Goal: Task Accomplishment & Management: Complete application form

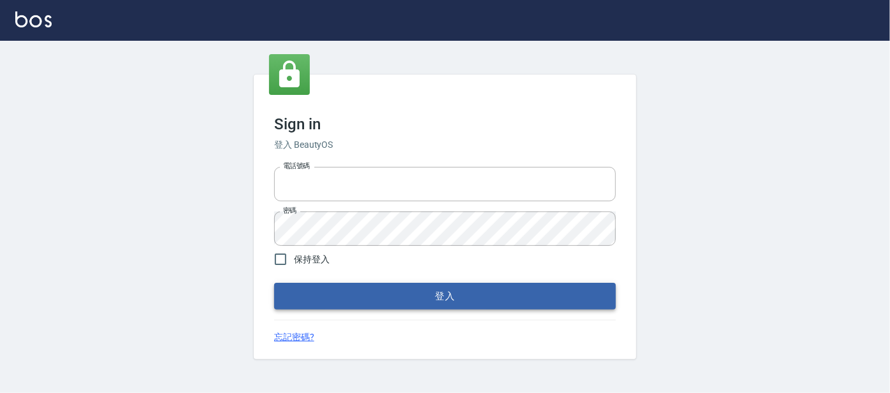
type input "0227605235"
click at [362, 291] on button "登入" at bounding box center [445, 296] width 342 height 27
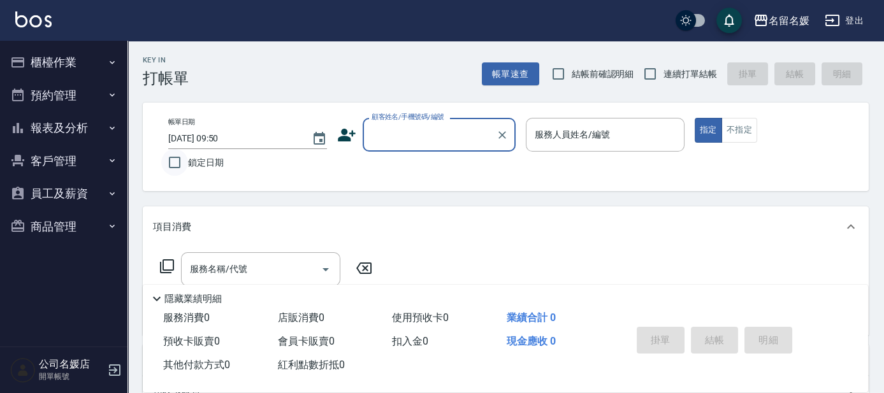
click at [170, 171] on input "鎖定日期" at bounding box center [174, 162] width 27 height 27
checkbox input "true"
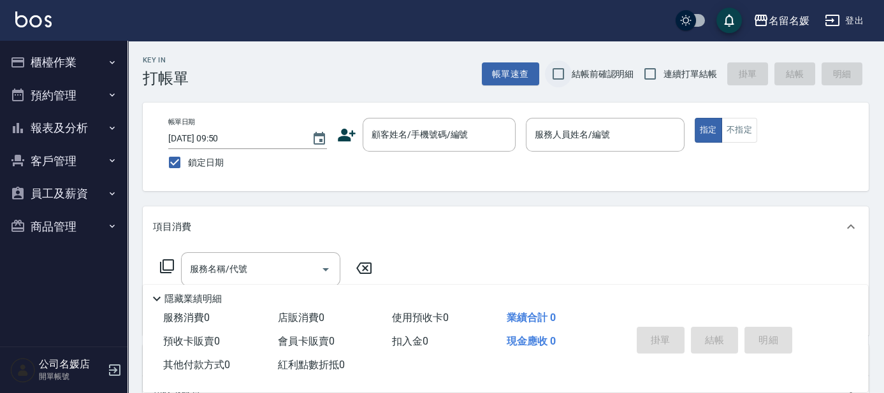
click at [566, 76] on input "結帳前確認明細" at bounding box center [558, 74] width 27 height 27
checkbox input "true"
click at [643, 79] on input "連續打單結帳" at bounding box center [650, 74] width 27 height 27
checkbox input "true"
click at [444, 129] on div "顧客姓名/手機號碼/編號 顧客姓名/手機號碼/編號" at bounding box center [439, 135] width 153 height 34
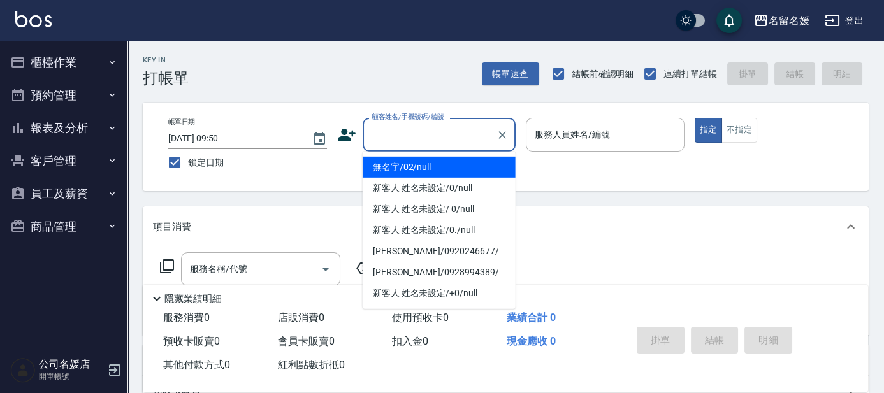
click at [467, 168] on li "無名字/02/null" at bounding box center [439, 167] width 153 height 21
type input "無名字/02/null"
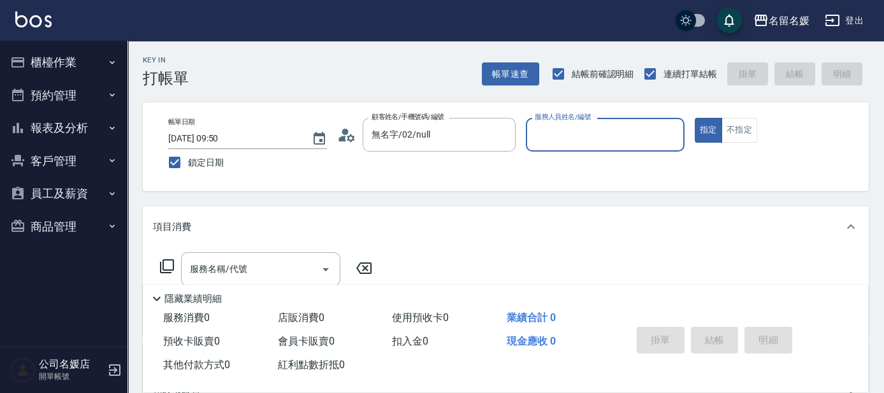
click at [574, 131] on input "服務人員姓名/編號" at bounding box center [605, 135] width 147 height 22
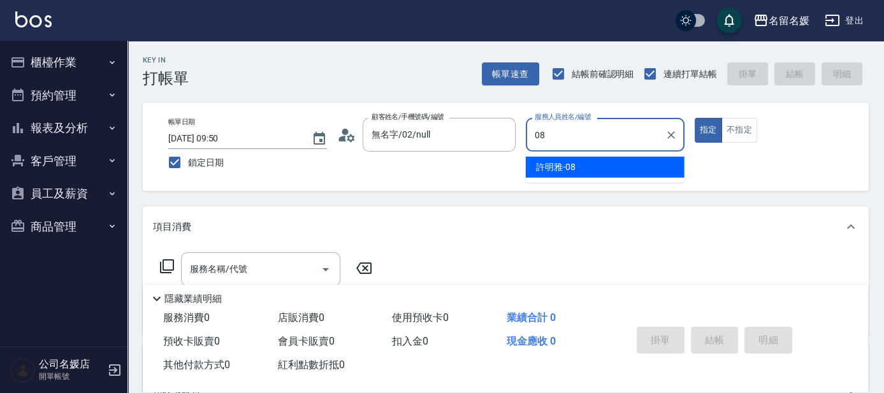
click at [566, 170] on span "[PERSON_NAME]-08" at bounding box center [556, 167] width 40 height 13
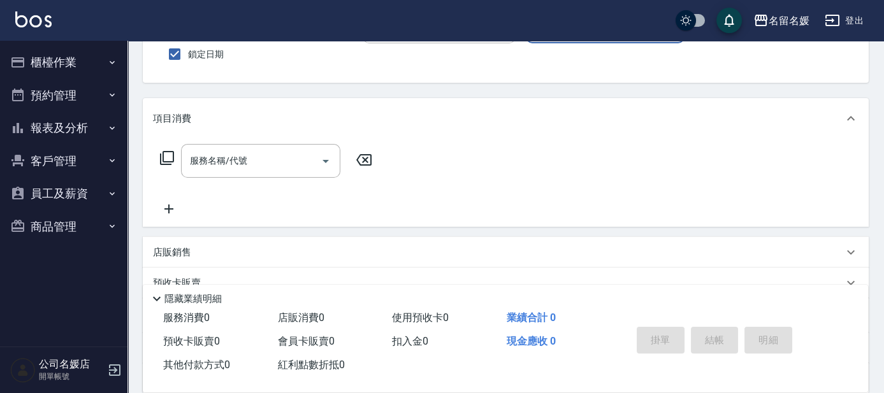
scroll to position [115, 0]
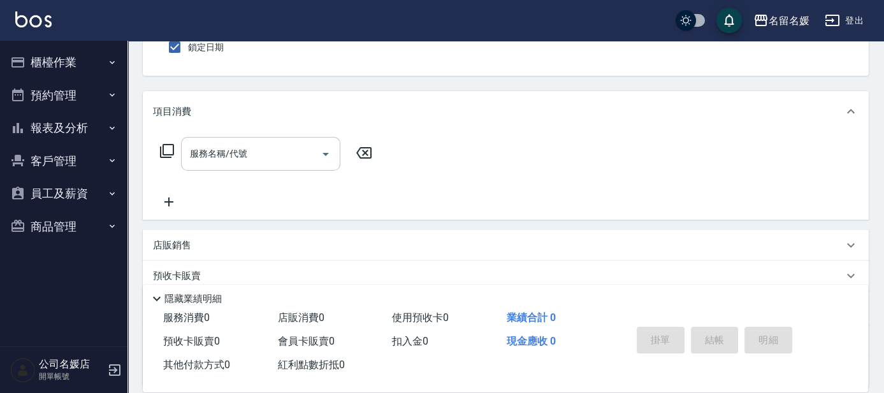
type input "[PERSON_NAME]-08"
click at [256, 152] on input "服務名稱/代號" at bounding box center [251, 154] width 129 height 22
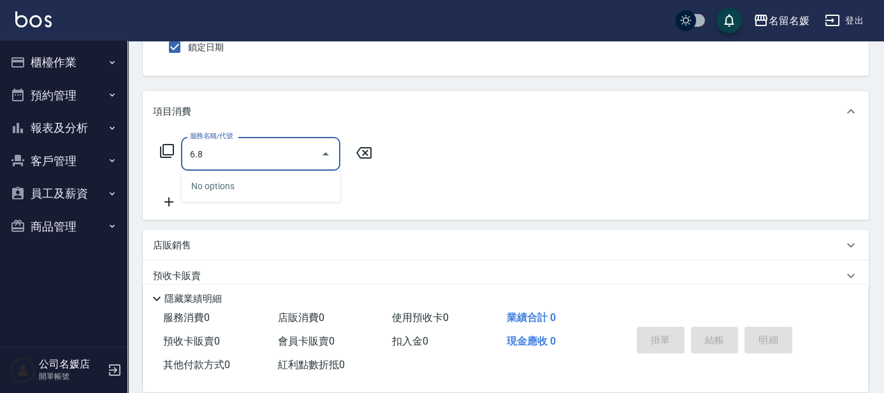
click at [244, 157] on input "6.8" at bounding box center [251, 154] width 129 height 22
type input "638"
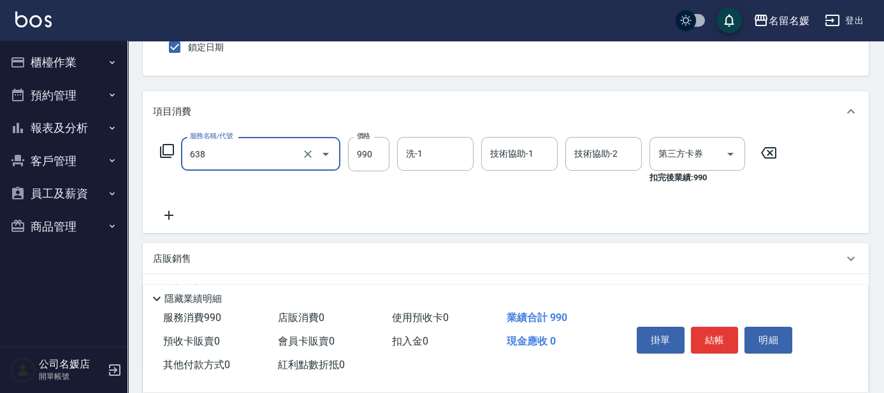
type input "舊有卡券"
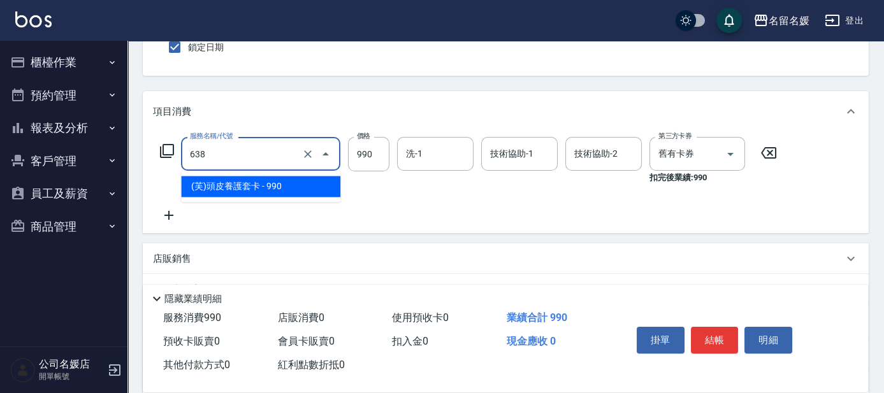
drag, startPoint x: 272, startPoint y: 152, endPoint x: 277, endPoint y: 167, distance: 16.1
click at [274, 153] on input "638" at bounding box center [243, 154] width 112 height 22
click at [273, 184] on span "(芙)頭皮養護套卡 - 990" at bounding box center [260, 186] width 159 height 21
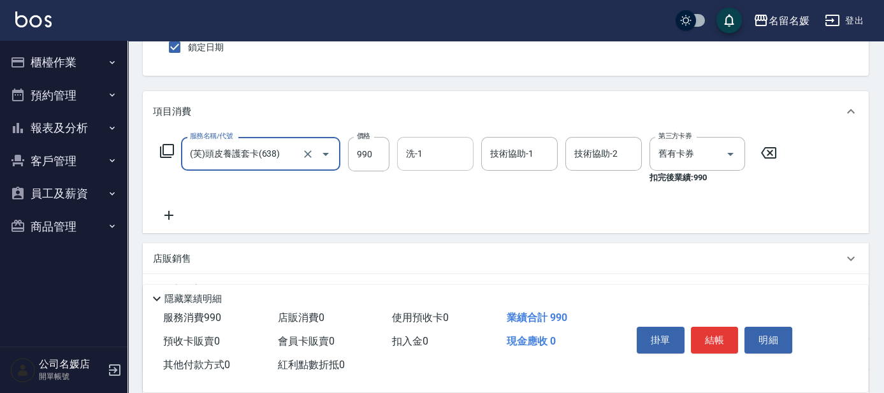
type input "(芙)頭皮養護套卡(638)"
click at [426, 150] on input "洗-1" at bounding box center [435, 154] width 65 height 22
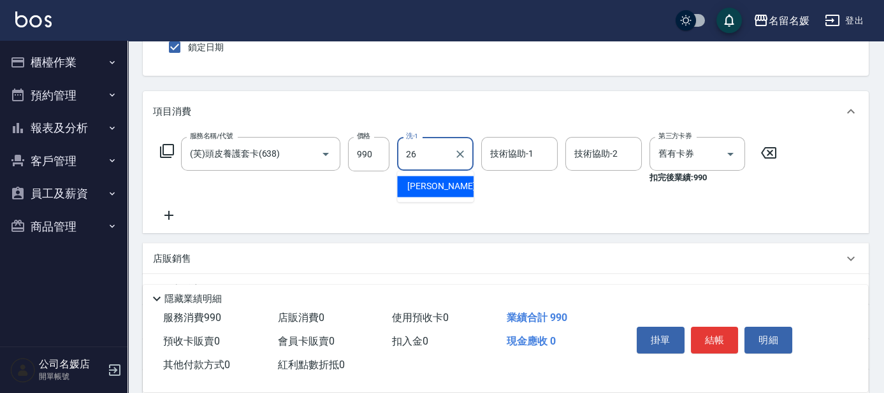
click at [422, 186] on span "[PERSON_NAME]-26" at bounding box center [447, 186] width 80 height 13
type input "[PERSON_NAME]-26"
drag, startPoint x: 497, startPoint y: 156, endPoint x: 477, endPoint y: 147, distance: 21.1
click at [497, 156] on div "技術協助-1 技術協助-1" at bounding box center [519, 154] width 76 height 34
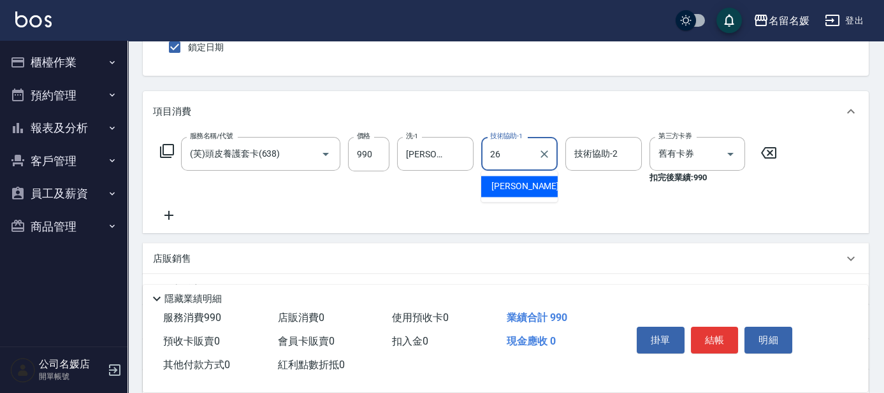
click at [532, 187] on div "[PERSON_NAME]-26" at bounding box center [519, 186] width 76 height 21
type input "[PERSON_NAME]-26"
click at [166, 212] on icon at bounding box center [169, 215] width 32 height 15
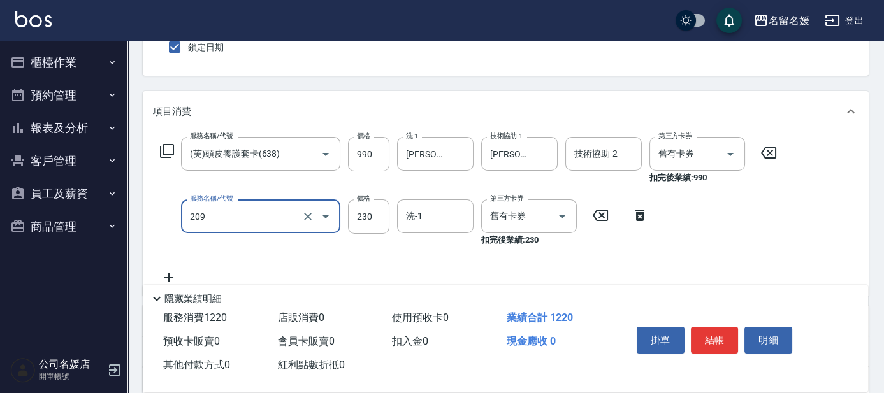
click at [252, 226] on input "209" at bounding box center [243, 216] width 112 height 22
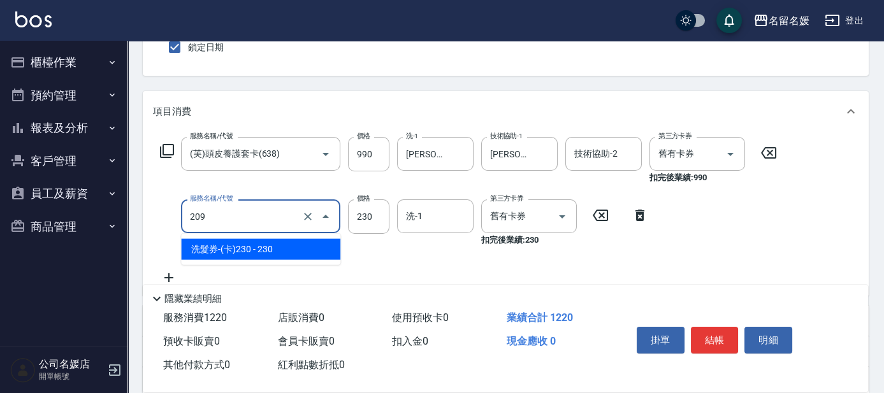
drag, startPoint x: 251, startPoint y: 249, endPoint x: 289, endPoint y: 239, distance: 38.8
click at [263, 244] on span "洗髮券-(卡)230 - 230" at bounding box center [260, 249] width 159 height 21
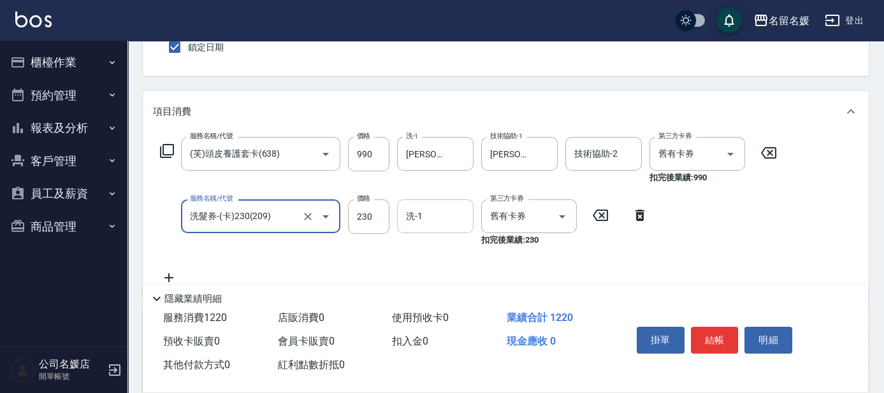
type input "洗髮券-(卡)230(209)"
drag, startPoint x: 441, startPoint y: 216, endPoint x: 393, endPoint y: 149, distance: 82.6
click at [440, 216] on input "洗-1" at bounding box center [435, 216] width 65 height 22
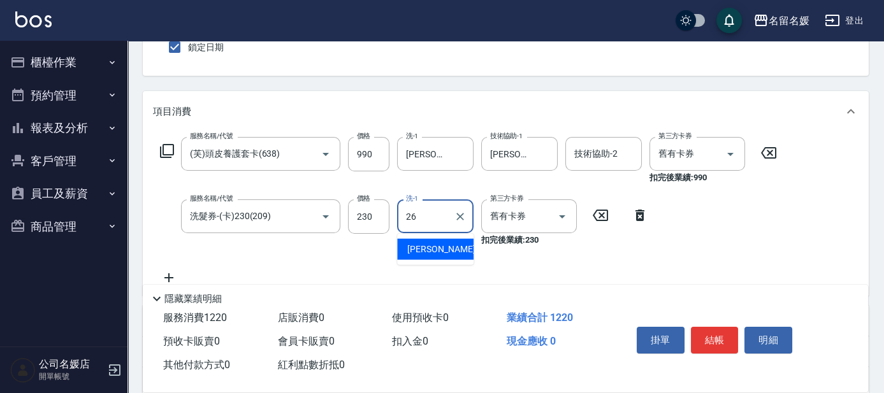
click at [444, 242] on div "[PERSON_NAME]-26" at bounding box center [435, 249] width 76 height 21
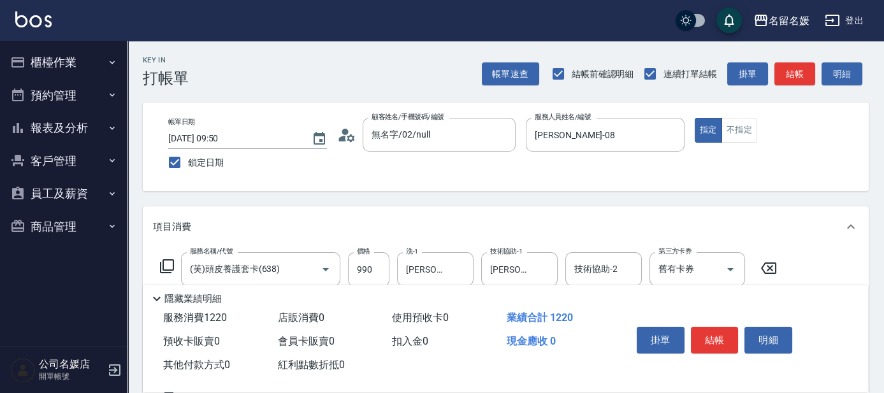
scroll to position [57, 0]
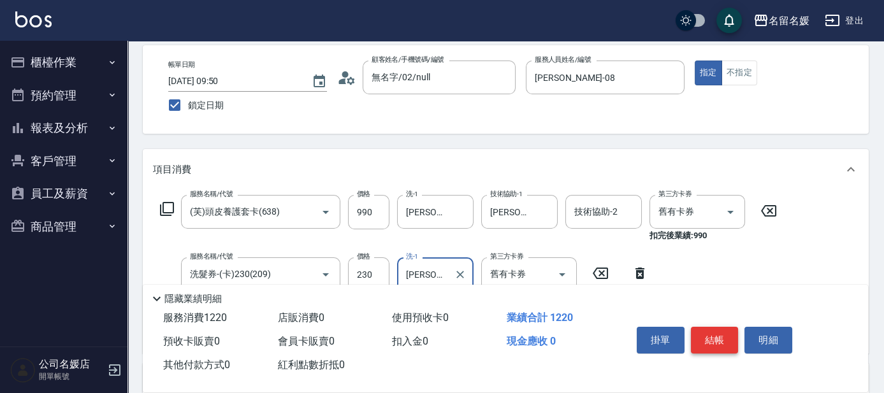
type input "[PERSON_NAME]-26"
click at [715, 329] on button "結帳" at bounding box center [715, 340] width 48 height 27
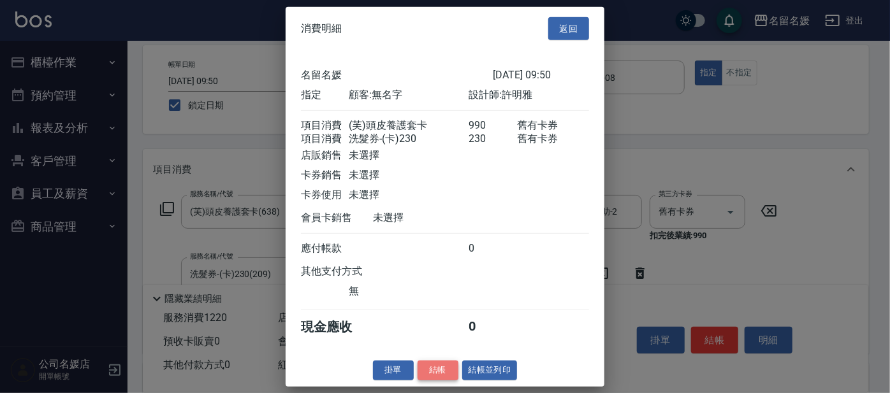
click at [439, 377] on button "結帳" at bounding box center [438, 371] width 41 height 20
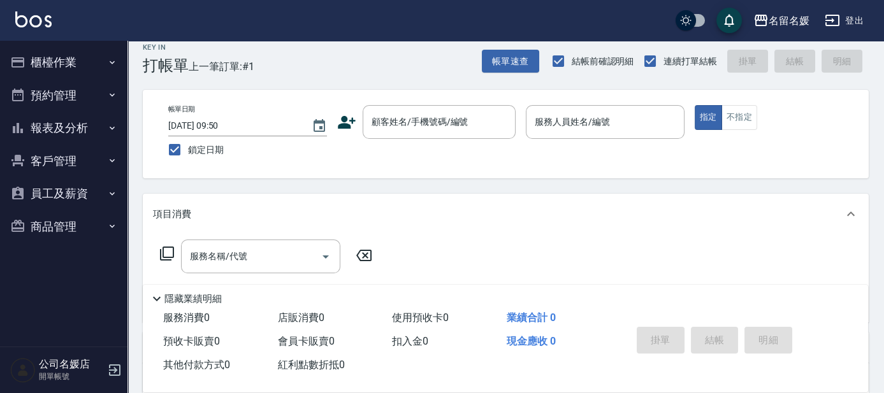
scroll to position [0, 0]
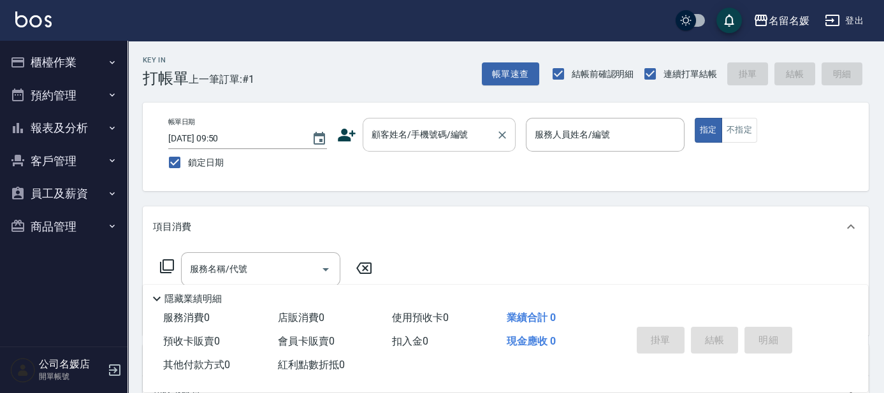
click at [410, 133] on input "顧客姓名/手機號碼/編號" at bounding box center [429, 135] width 122 height 22
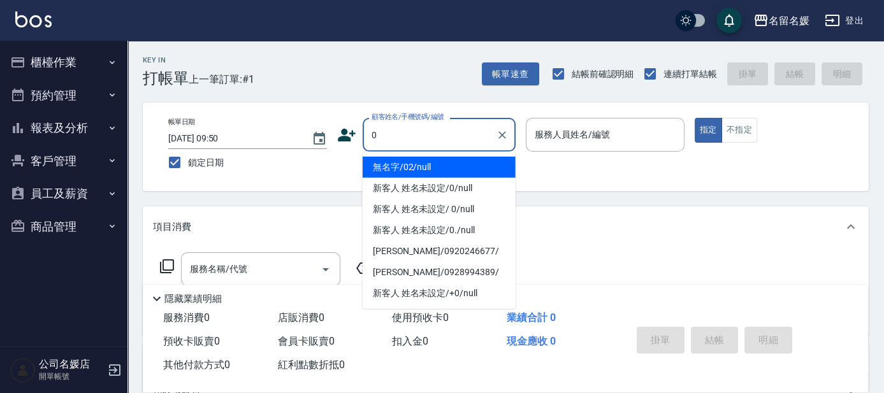
type input "0"
type input "3"
type input "無名字/02/null"
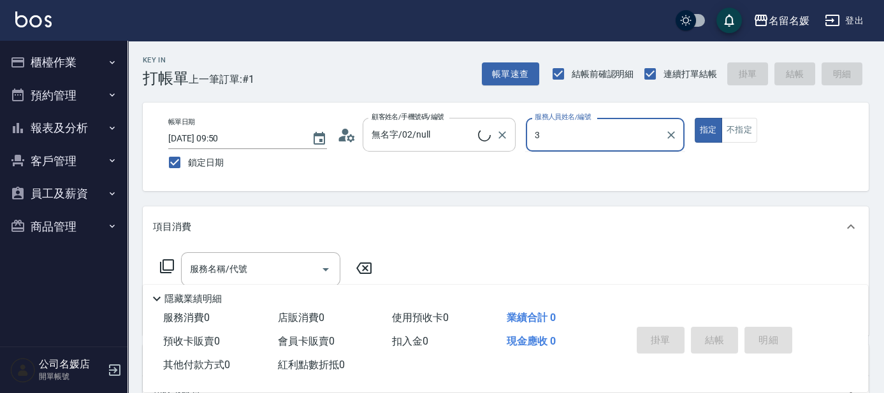
type input "30"
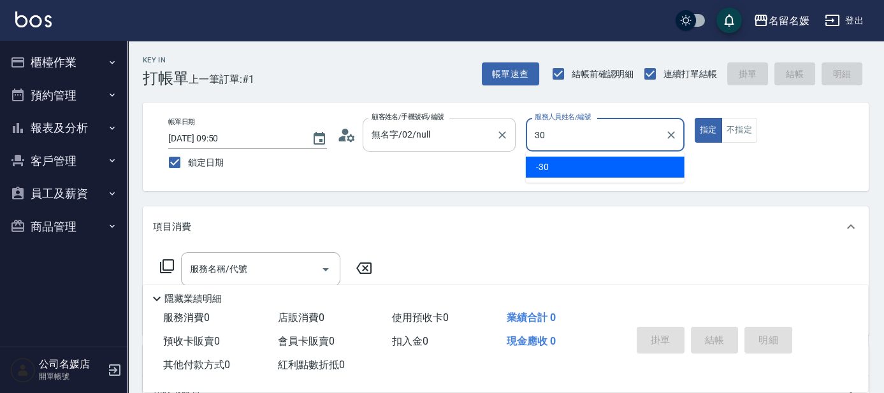
type input "新客人 姓名未設定/0/null"
type input "3"
type input "03"
type button "true"
type input "[PERSON_NAME]03"
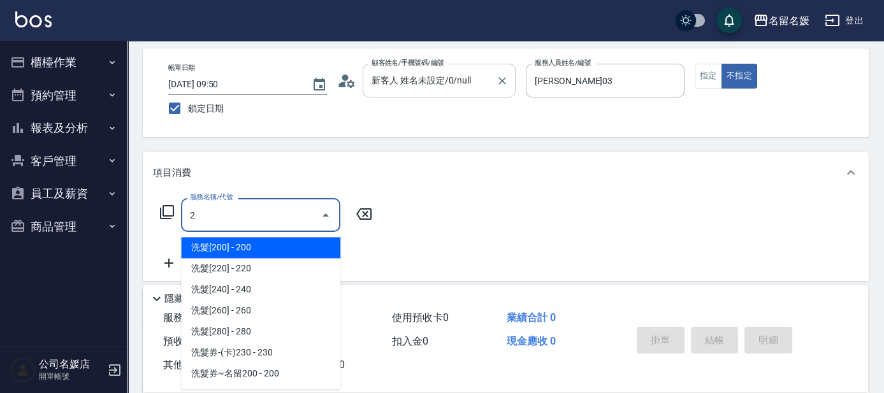
scroll to position [115, 0]
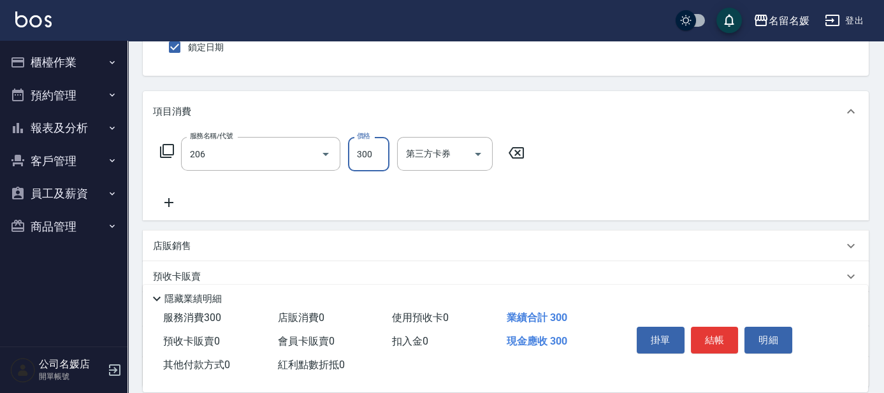
type input "洗髮[300](206)"
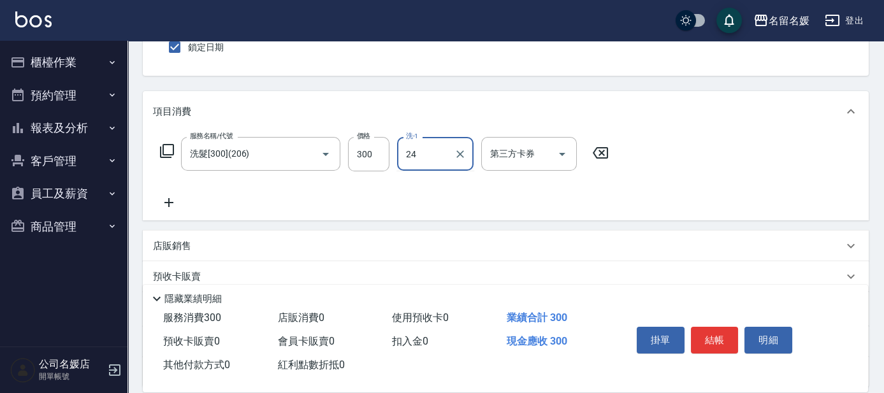
type input "[PERSON_NAME]-24"
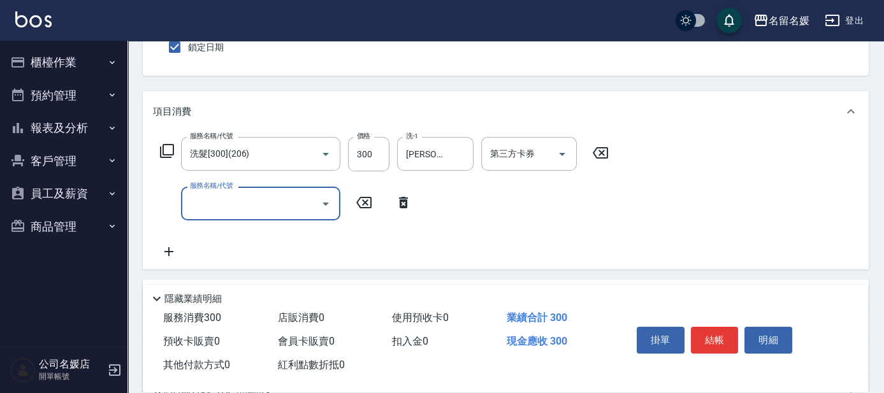
type input "8"
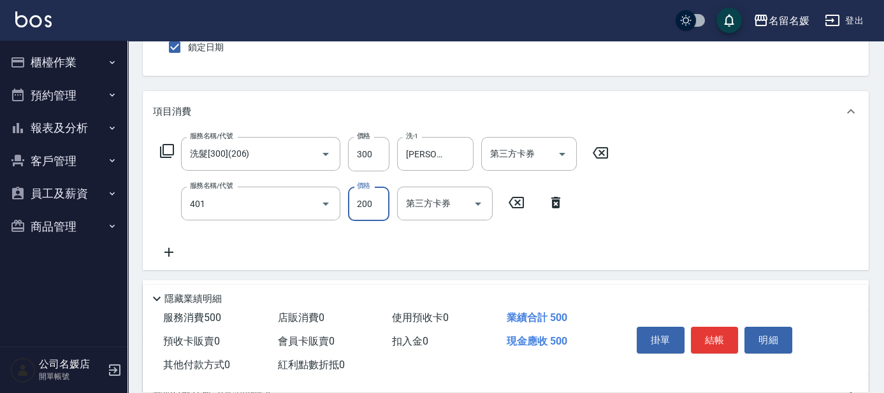
type input "剪髮(200)(401)"
type input "100"
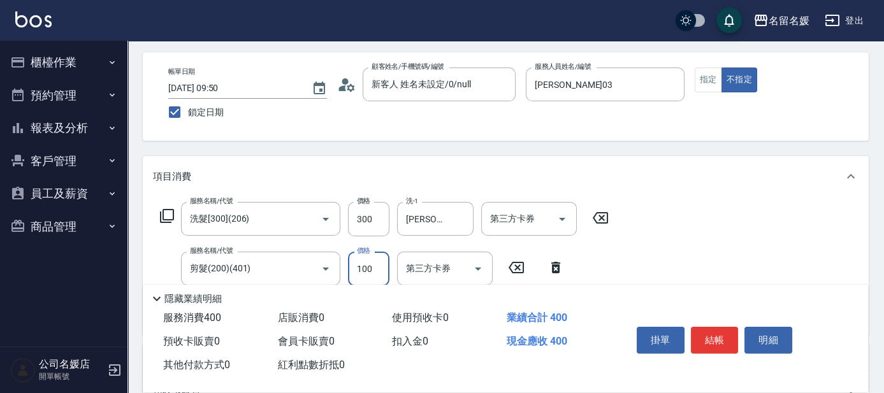
scroll to position [0, 0]
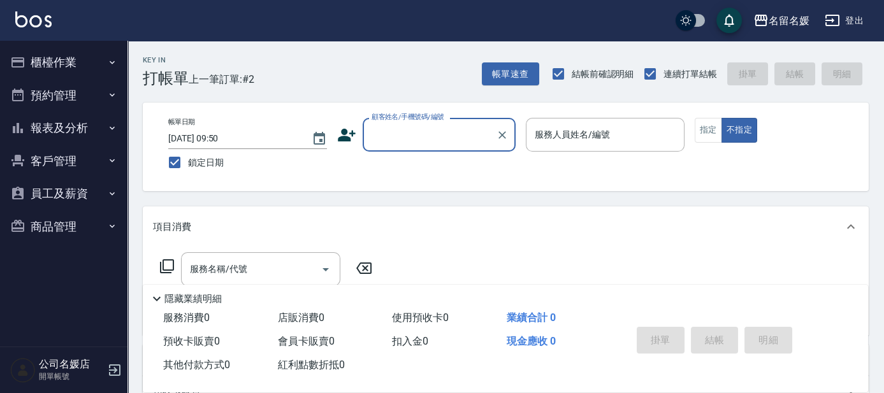
click at [439, 138] on input "顧客姓名/手機號碼/編號" at bounding box center [429, 135] width 122 height 22
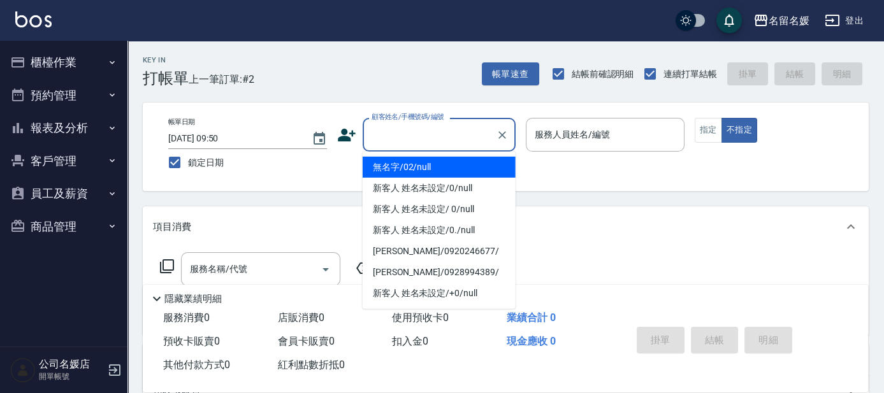
drag, startPoint x: 437, startPoint y: 168, endPoint x: 566, endPoint y: 131, distance: 133.8
click at [438, 167] on li "無名字/02/null" at bounding box center [439, 167] width 153 height 21
type input "無名字/02/null"
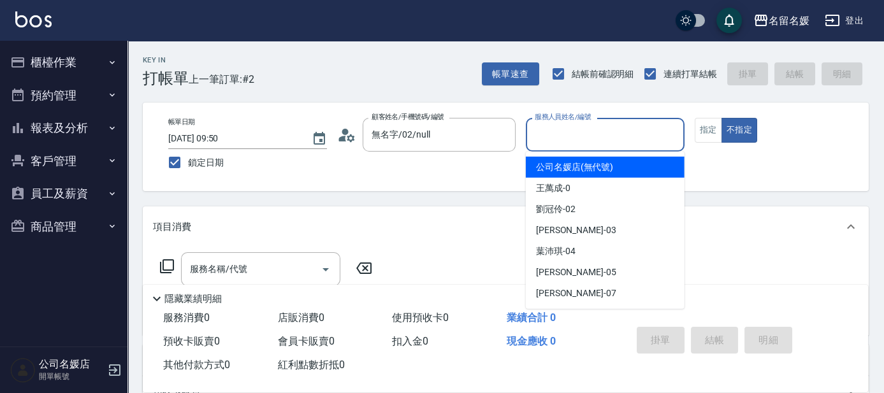
click at [567, 131] on input "服務人員姓名/編號" at bounding box center [605, 135] width 147 height 22
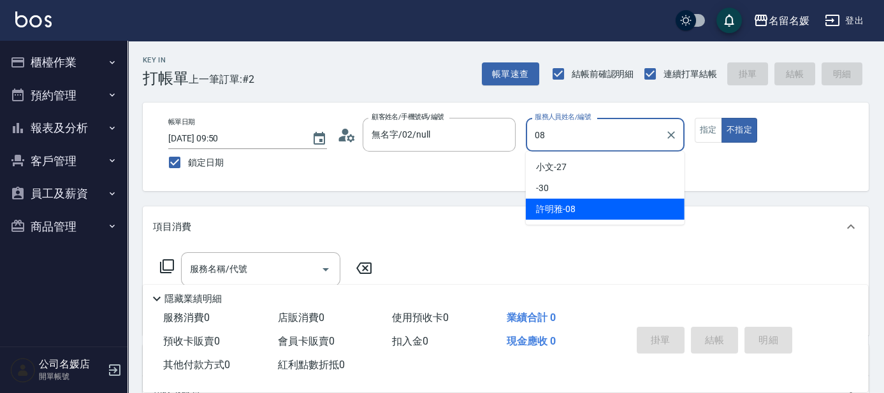
click at [562, 209] on span "[PERSON_NAME]-08" at bounding box center [556, 209] width 40 height 13
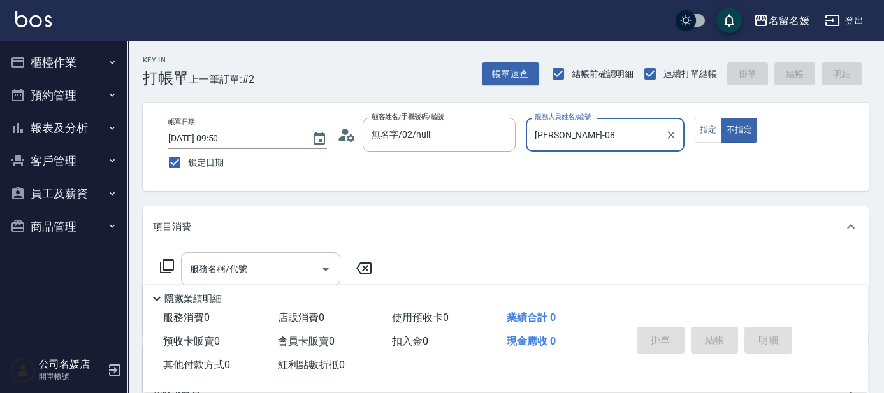
type input "[PERSON_NAME]-08"
click at [272, 257] on div "服務名稱/代號" at bounding box center [260, 269] width 159 height 34
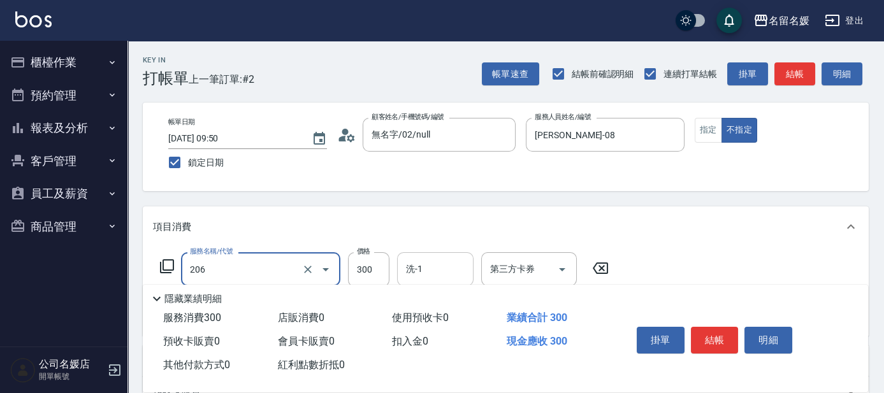
click at [438, 269] on input "洗-1" at bounding box center [435, 269] width 65 height 22
type input "洗髮[300](206)"
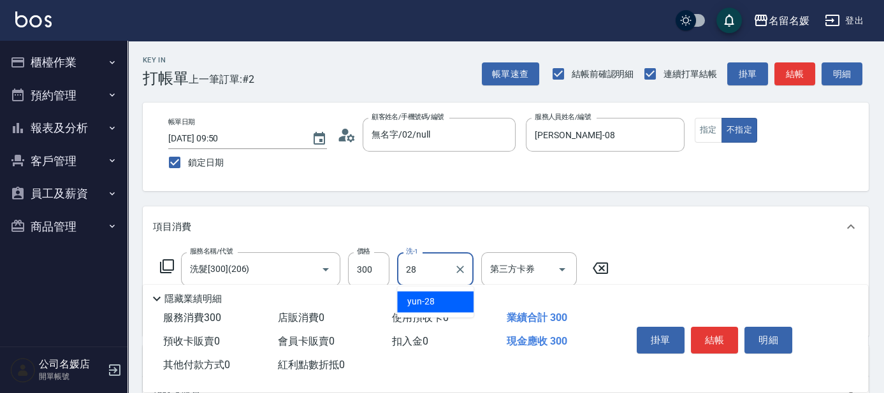
click at [447, 302] on div "yun -28" at bounding box center [435, 301] width 76 height 21
type input "yun-28"
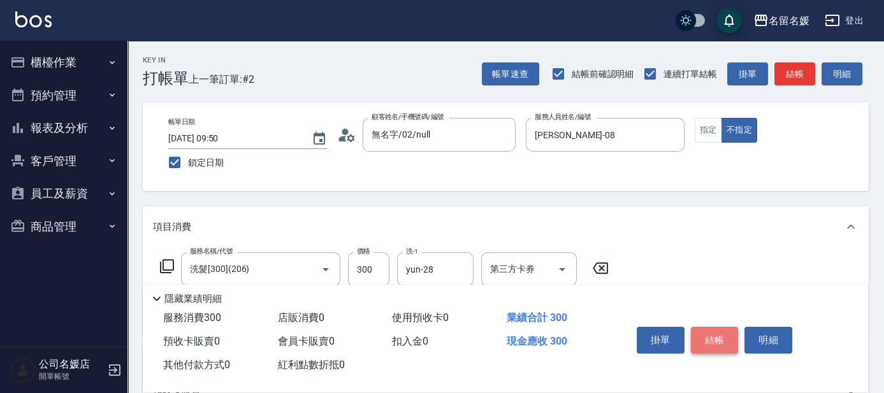
click at [717, 342] on button "結帳" at bounding box center [715, 340] width 48 height 27
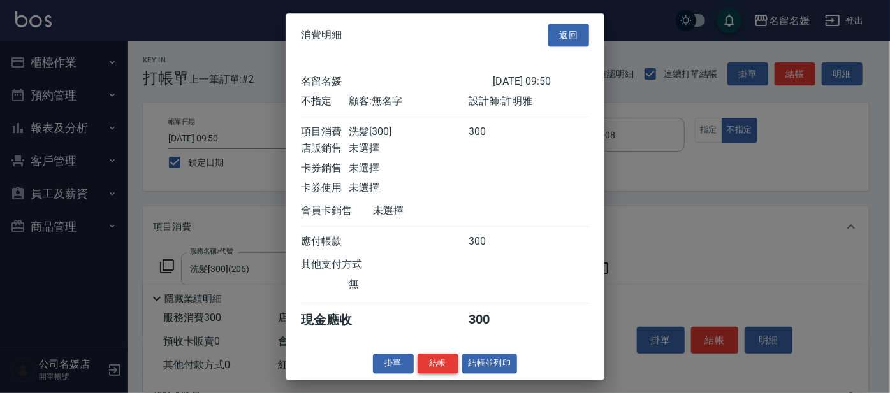
click at [435, 374] on button "結帳" at bounding box center [438, 364] width 41 height 20
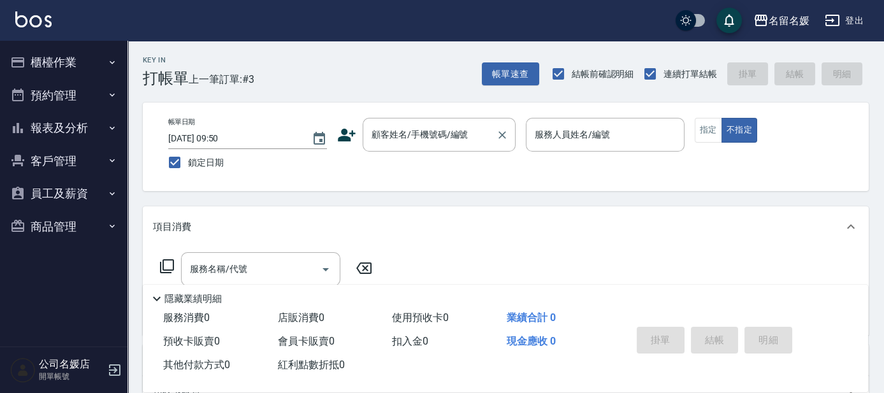
drag, startPoint x: 463, startPoint y: 148, endPoint x: 465, endPoint y: 136, distance: 12.3
click at [463, 147] on div "顧客姓名/手機號碼/編號" at bounding box center [439, 135] width 153 height 34
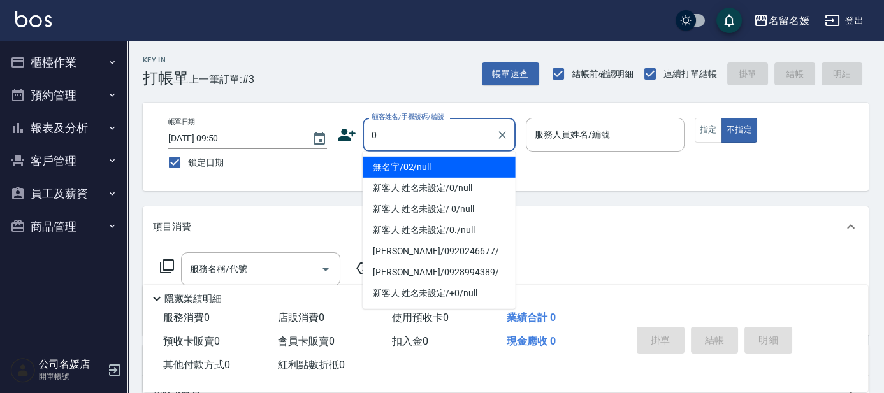
type input "0"
type input "08"
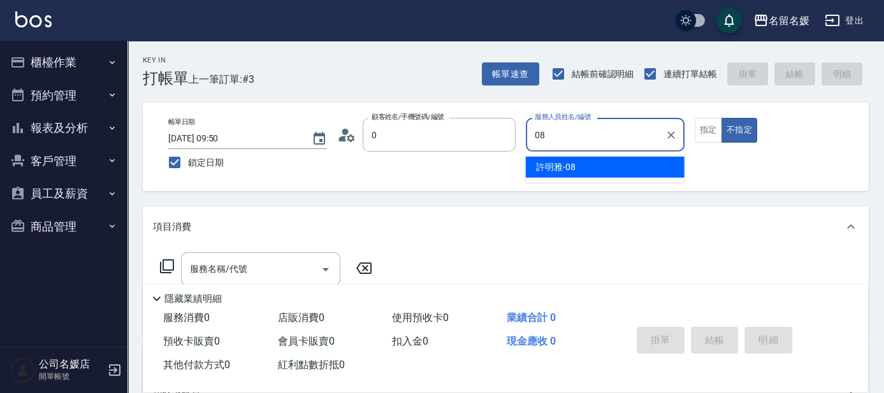
type input "無名字/02/null"
type input "08"
type button "false"
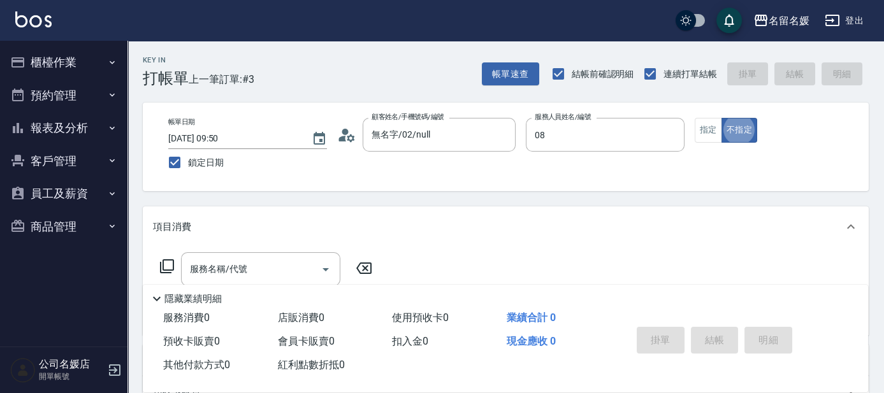
type input "[PERSON_NAME]-08"
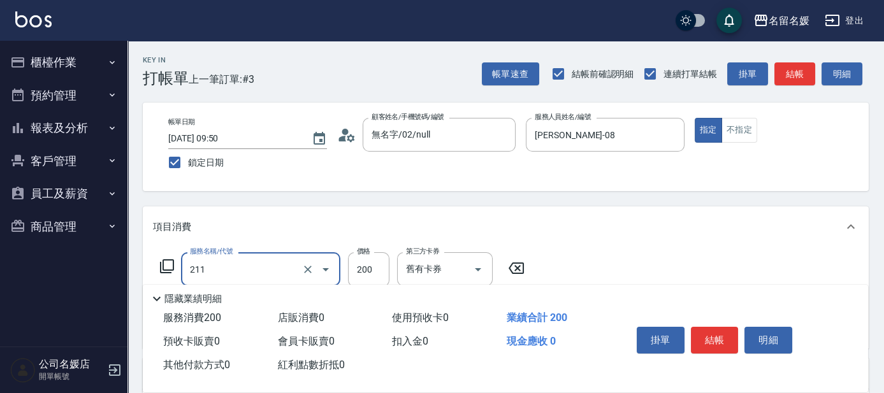
type input "洗髮券~名留200(211)"
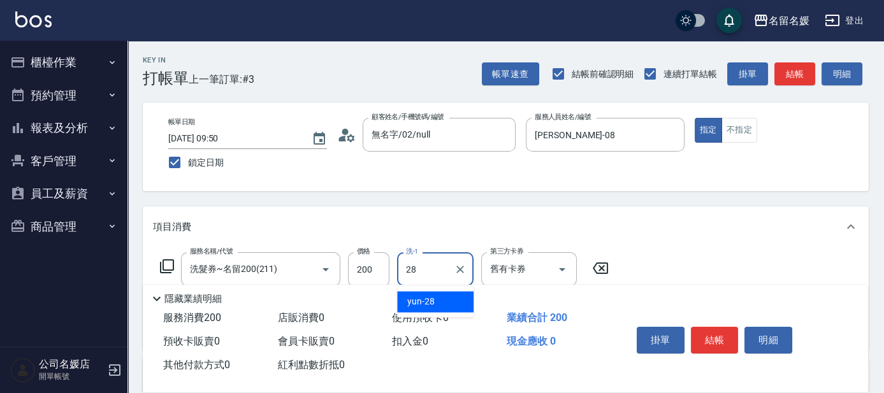
type input "yun-28"
